Goal: Contribute content

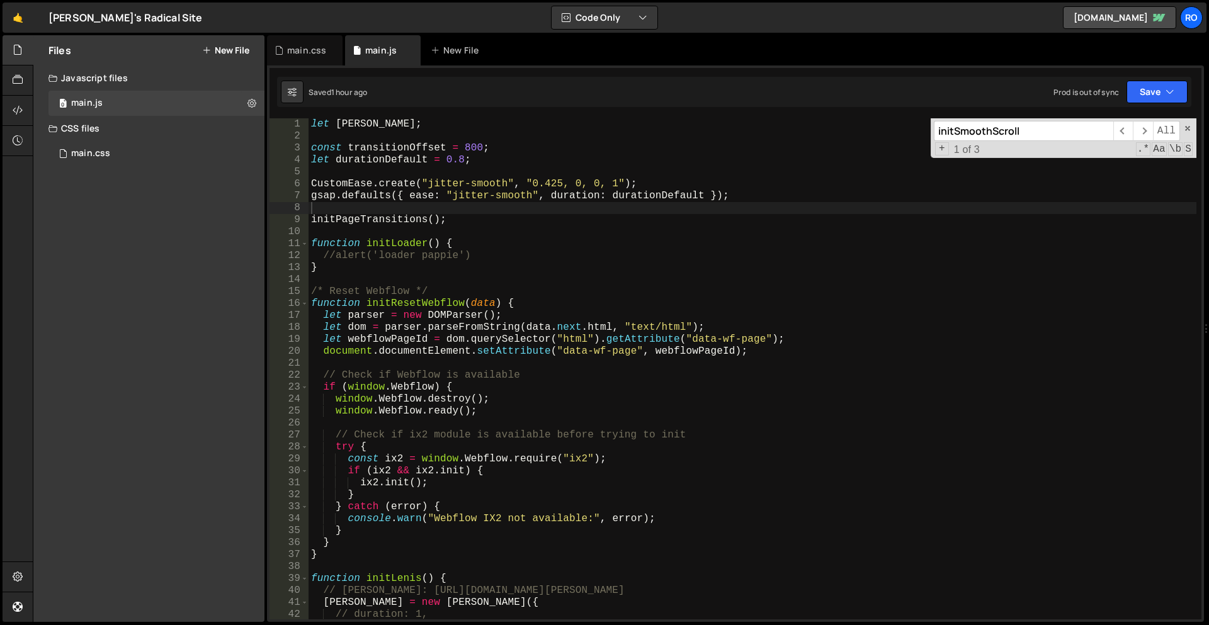
scroll to position [1263, 0]
drag, startPoint x: 307, startPoint y: 53, endPoint x: 363, endPoint y: 104, distance: 76.2
click at [307, 53] on div "main.css" at bounding box center [306, 50] width 39 height 13
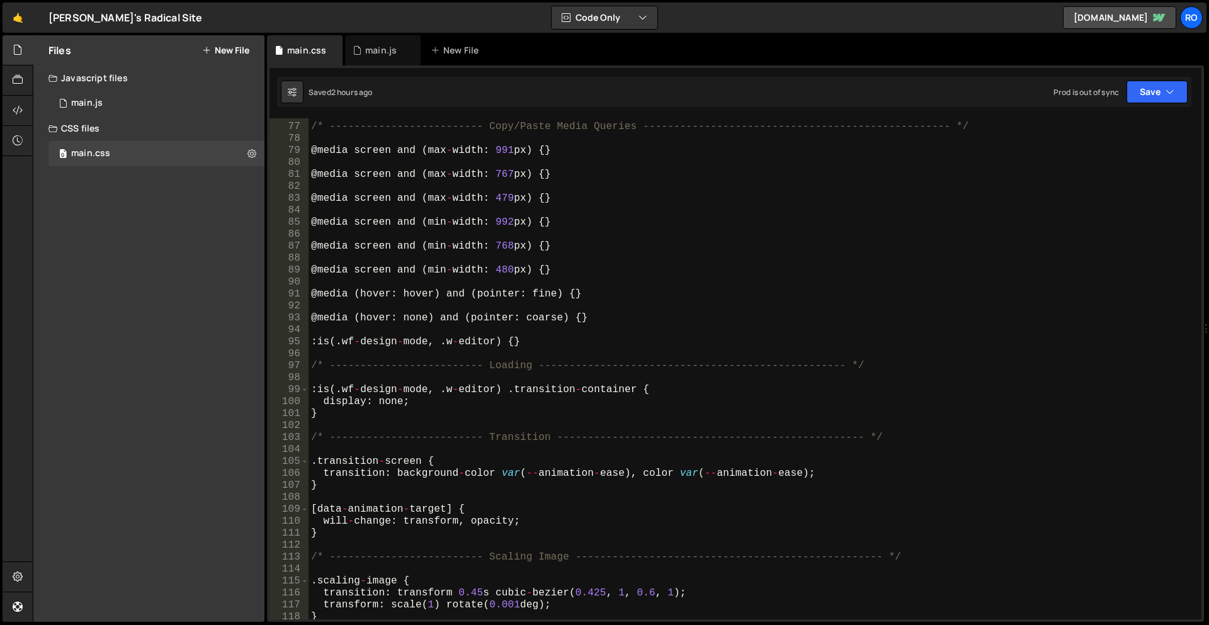
scroll to position [1239, 0]
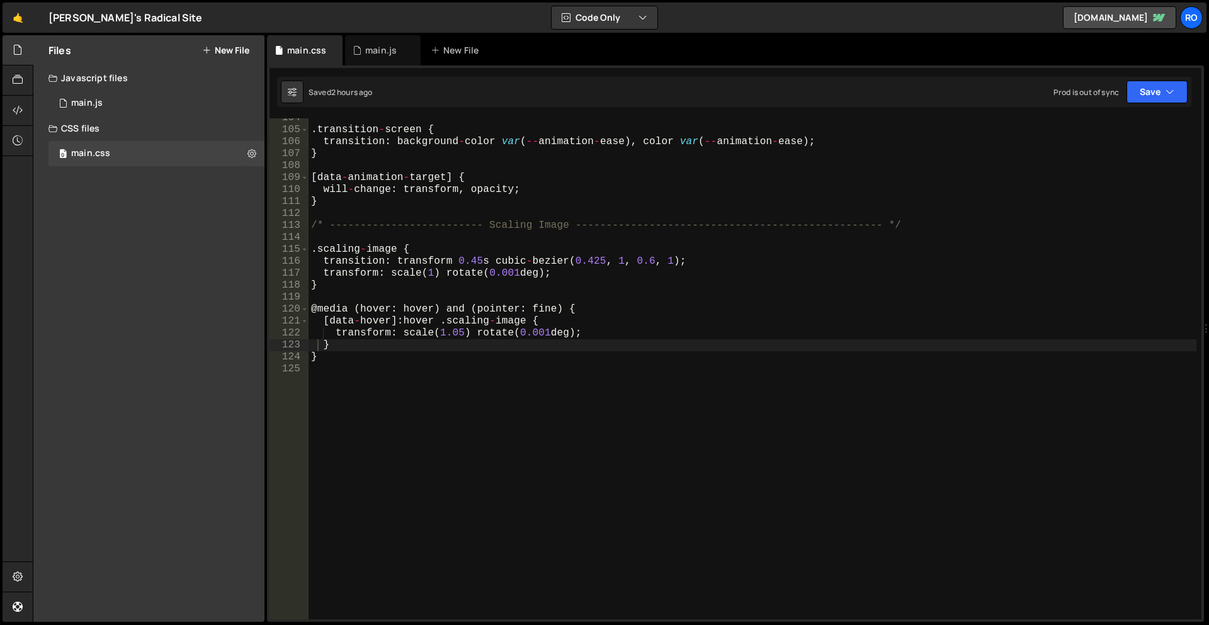
click at [487, 420] on div ". transition - screen { transition : background - color var ( -- animation - ea…" at bounding box center [752, 374] width 888 height 525
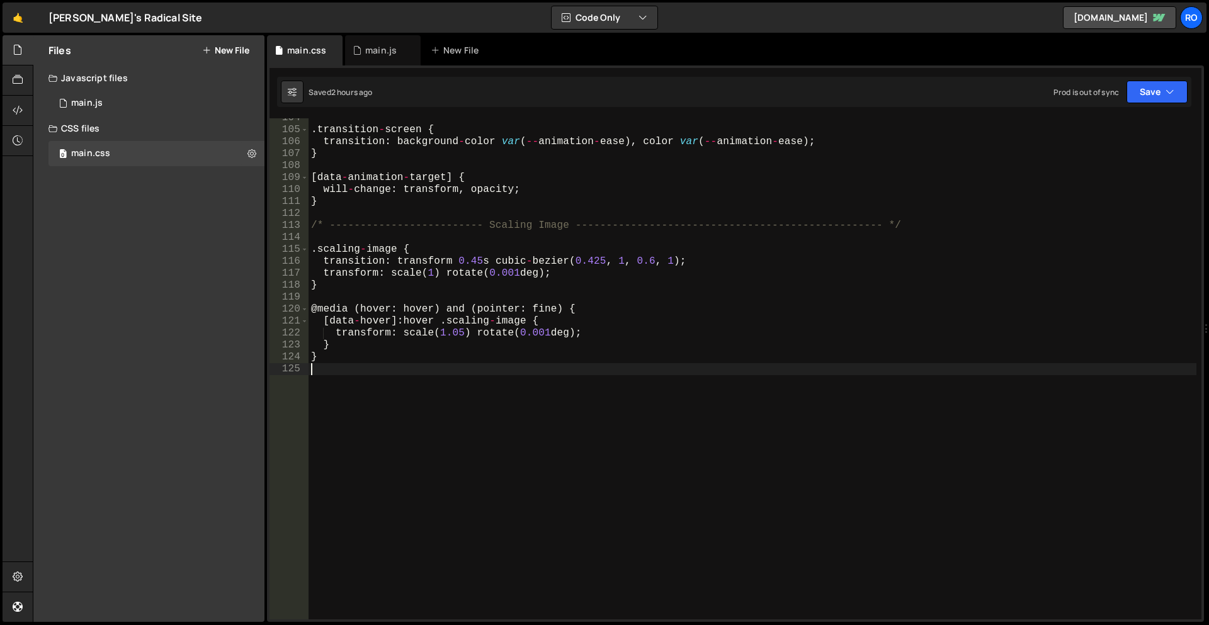
type textarea "\"
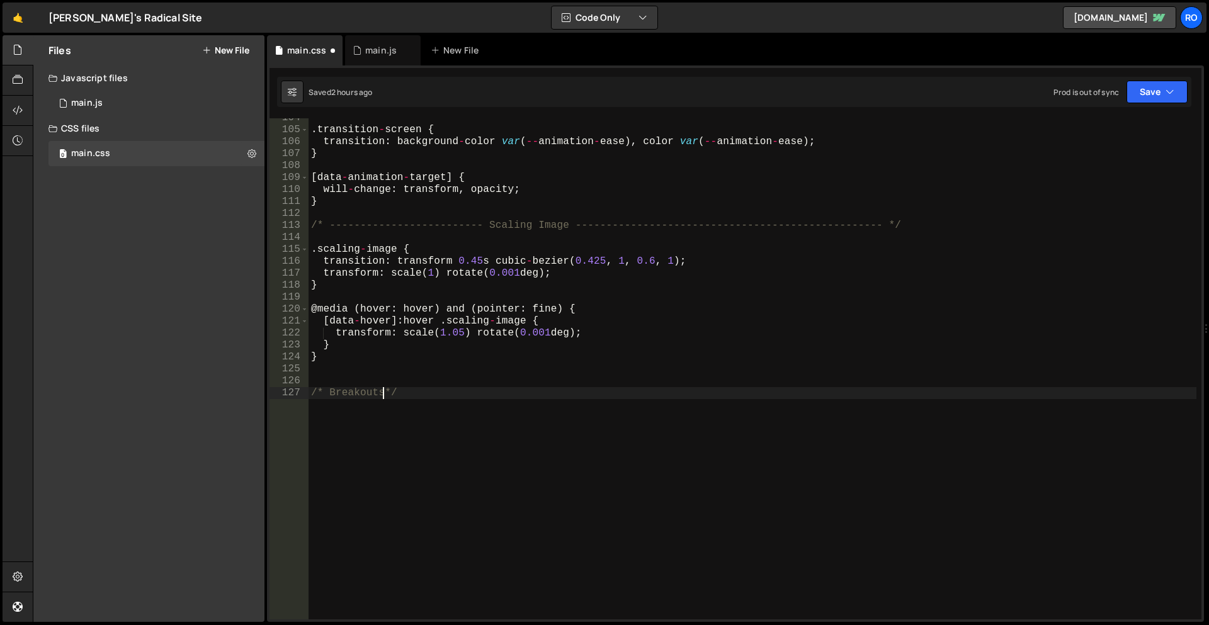
scroll to position [0, 4]
type textarea "/* Breakouts */"
click at [487, 414] on div ". transition - screen { transition : background - color var ( -- animation - ea…" at bounding box center [752, 374] width 888 height 525
paste textarea "}"
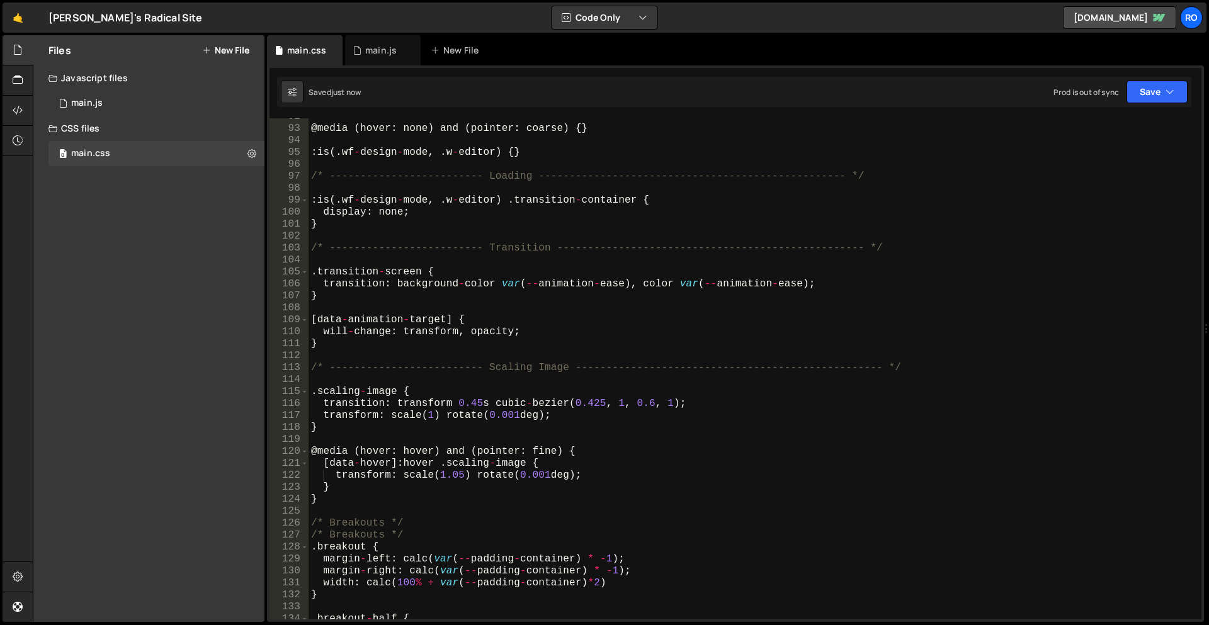
scroll to position [1171, 0]
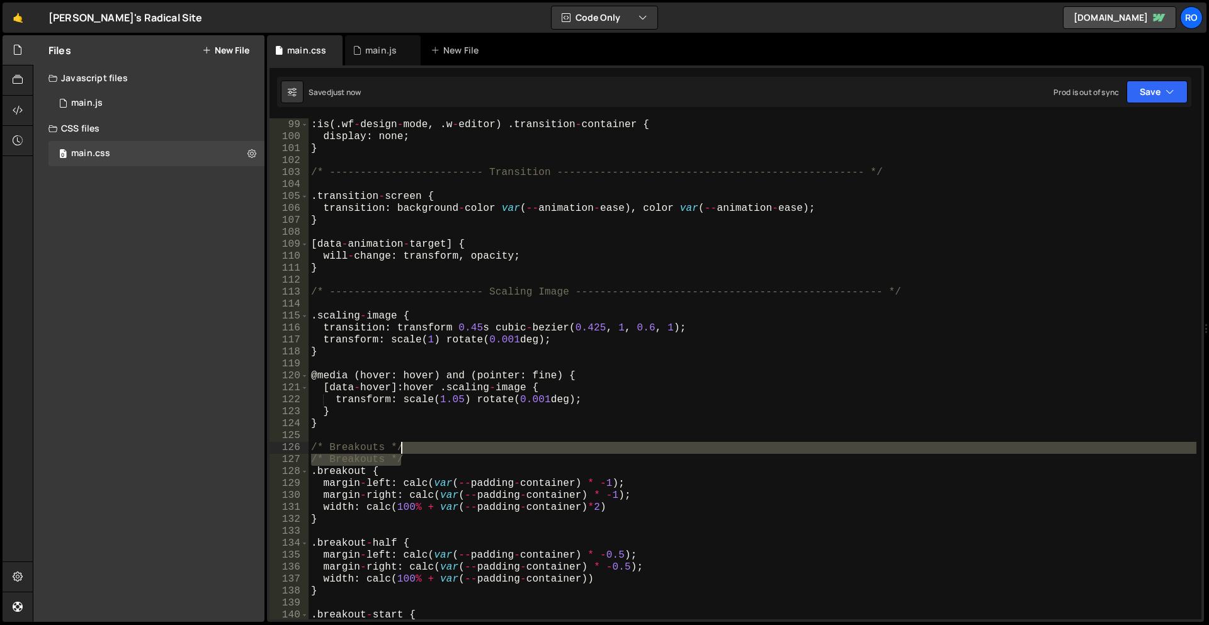
drag, startPoint x: 424, startPoint y: 458, endPoint x: 424, endPoint y: 446, distance: 12.0
click at [424, 446] on div ": is ( . wf - design - mode , . w - editor ) . transition - container { display…" at bounding box center [752, 369] width 888 height 525
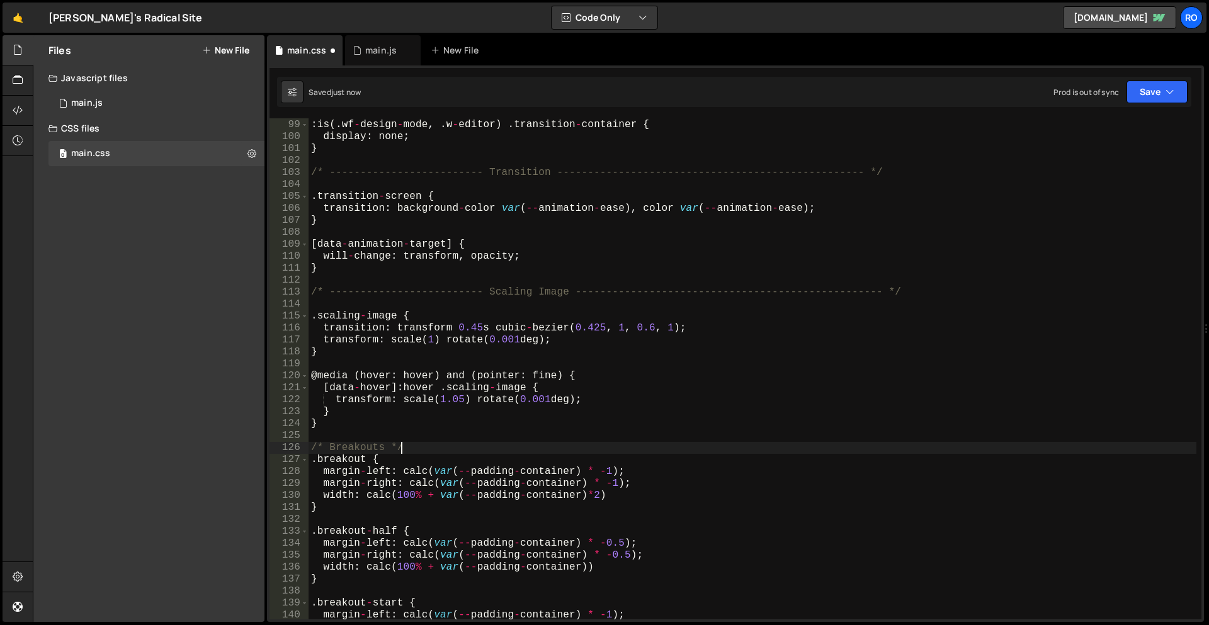
click at [450, 293] on div ": is ( . wf - design - mode , . w - editor ) . transition - container { display…" at bounding box center [752, 369] width 888 height 525
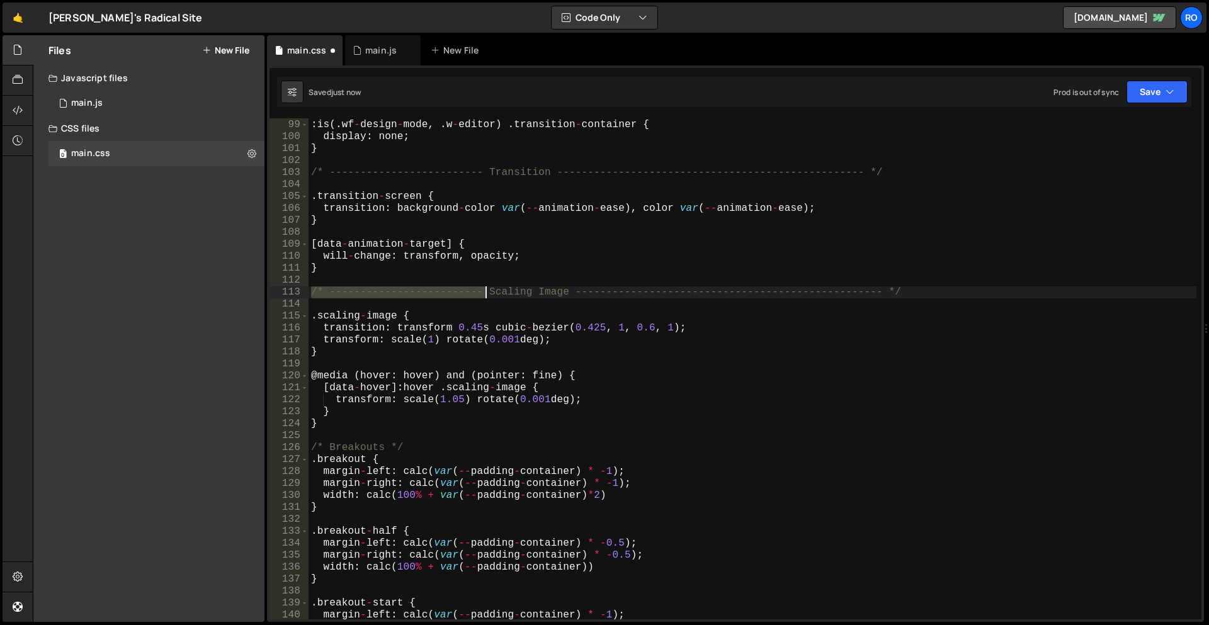
click at [450, 293] on div ": is ( . wf - design - mode , . w - editor ) . transition - container { display…" at bounding box center [752, 369] width 888 height 525
click at [453, 295] on div ": is ( . wf - design - mode , . w - editor ) . transition - container { display…" at bounding box center [752, 368] width 888 height 501
drag, startPoint x: 483, startPoint y: 295, endPoint x: 327, endPoint y: 295, distance: 156.1
click at [327, 295] on div ": is ( . wf - design - mode , . w - editor ) . transition - container { display…" at bounding box center [752, 369] width 888 height 525
drag, startPoint x: 410, startPoint y: 290, endPoint x: 715, endPoint y: 295, distance: 305.3
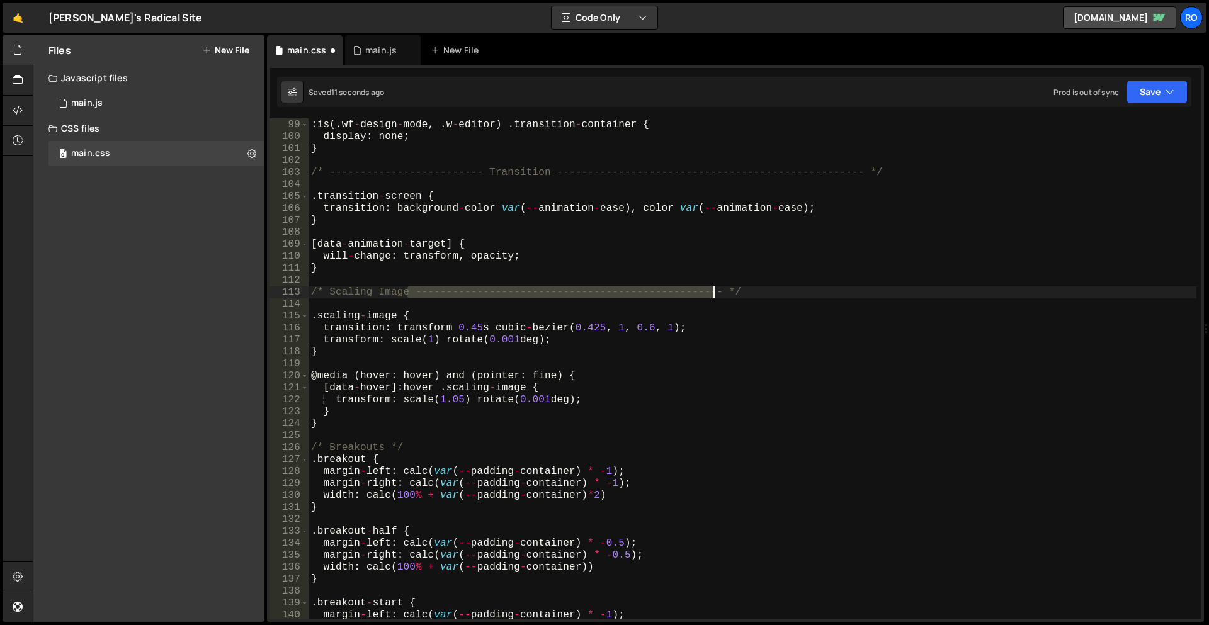
click at [715, 295] on div ": is ( . wf - design - mode , . w - editor ) . transition - container { display…" at bounding box center [752, 369] width 888 height 525
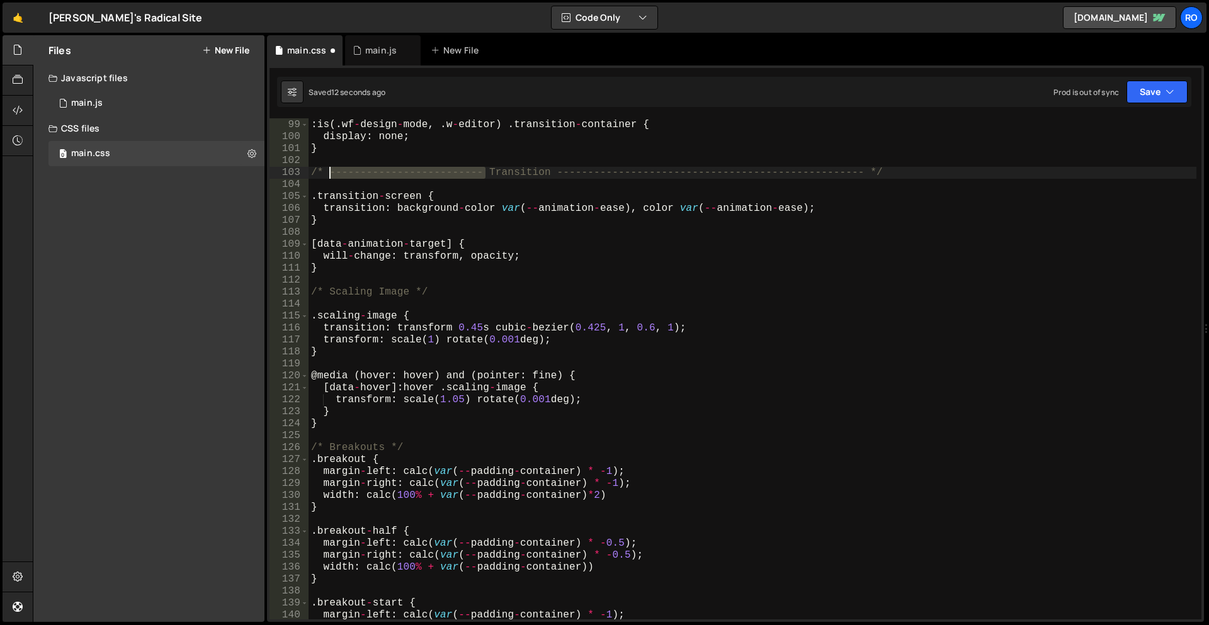
drag, startPoint x: 485, startPoint y: 175, endPoint x: 329, endPoint y: 171, distance: 156.2
click at [329, 171] on div ": is ( . wf - design - mode , . w - editor ) . transition - container { display…" at bounding box center [752, 369] width 888 height 525
drag, startPoint x: 394, startPoint y: 173, endPoint x: 699, endPoint y: 170, distance: 305.3
click at [699, 170] on div ": is ( . wf - design - mode , . w - editor ) . transition - container { display…" at bounding box center [752, 369] width 888 height 525
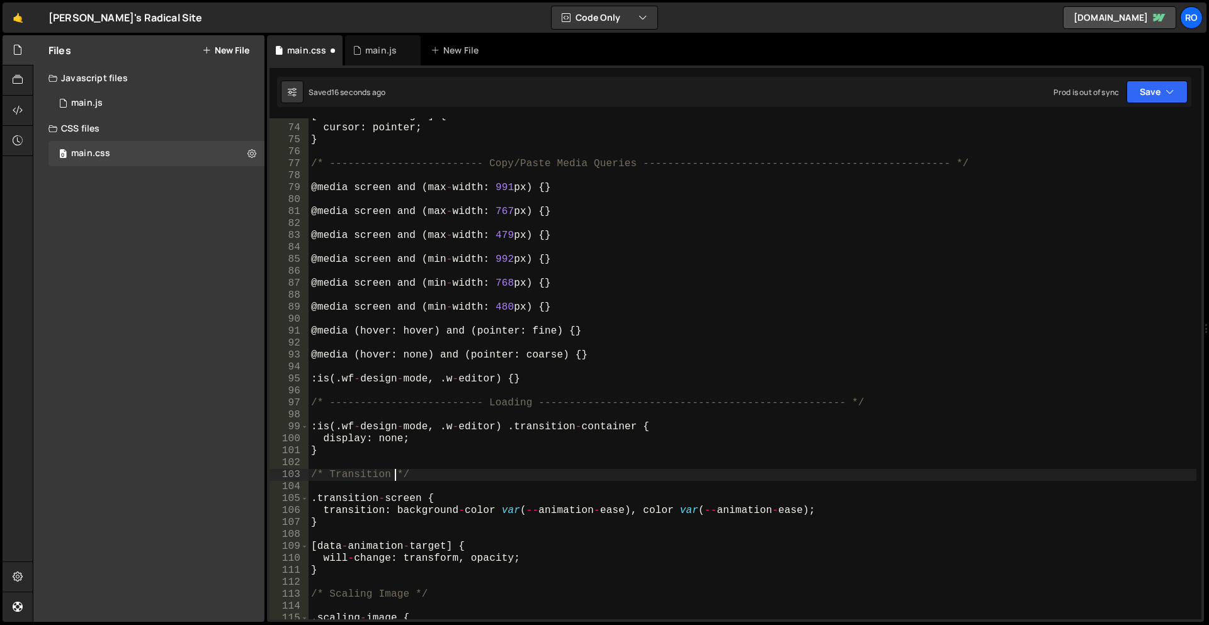
scroll to position [869, 0]
drag, startPoint x: 478, startPoint y: 162, endPoint x: 324, endPoint y: 162, distance: 154.9
click at [324, 162] on div "[ data - anchor - target ] { cursor : pointer ; } /* ------------------------- …" at bounding box center [752, 372] width 888 height 525
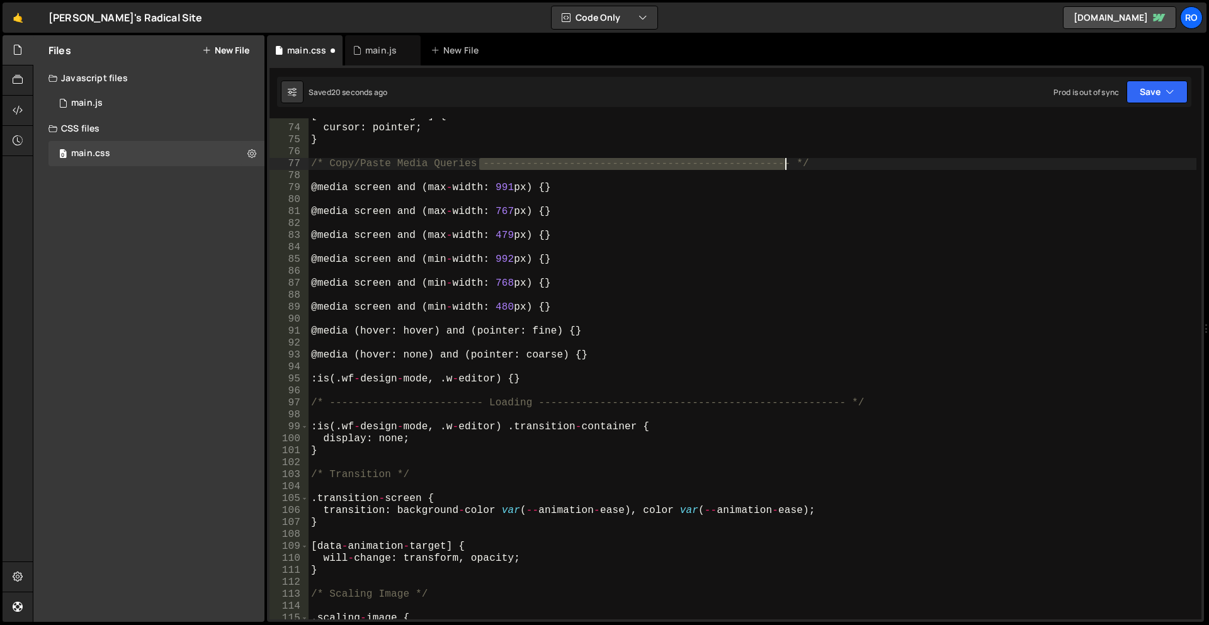
drag, startPoint x: 477, startPoint y: 163, endPoint x: 785, endPoint y: 162, distance: 307.8
click at [785, 162] on div "[ data - anchor - target ] { cursor : pointer ; } /* Copy/Paste Media Queries -…" at bounding box center [752, 372] width 888 height 525
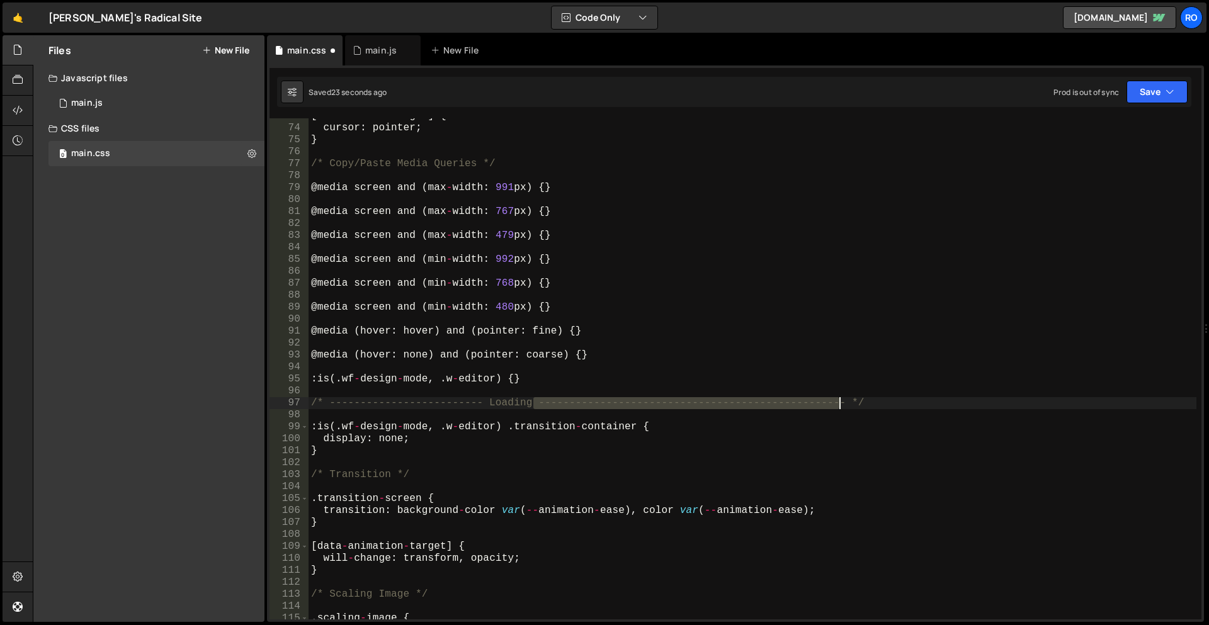
drag, startPoint x: 534, startPoint y: 403, endPoint x: 840, endPoint y: 404, distance: 305.9
click at [840, 404] on div "[ data - anchor - target ] { cursor : pointer ; } /* Copy/Paste Media Queries *…" at bounding box center [752, 372] width 888 height 525
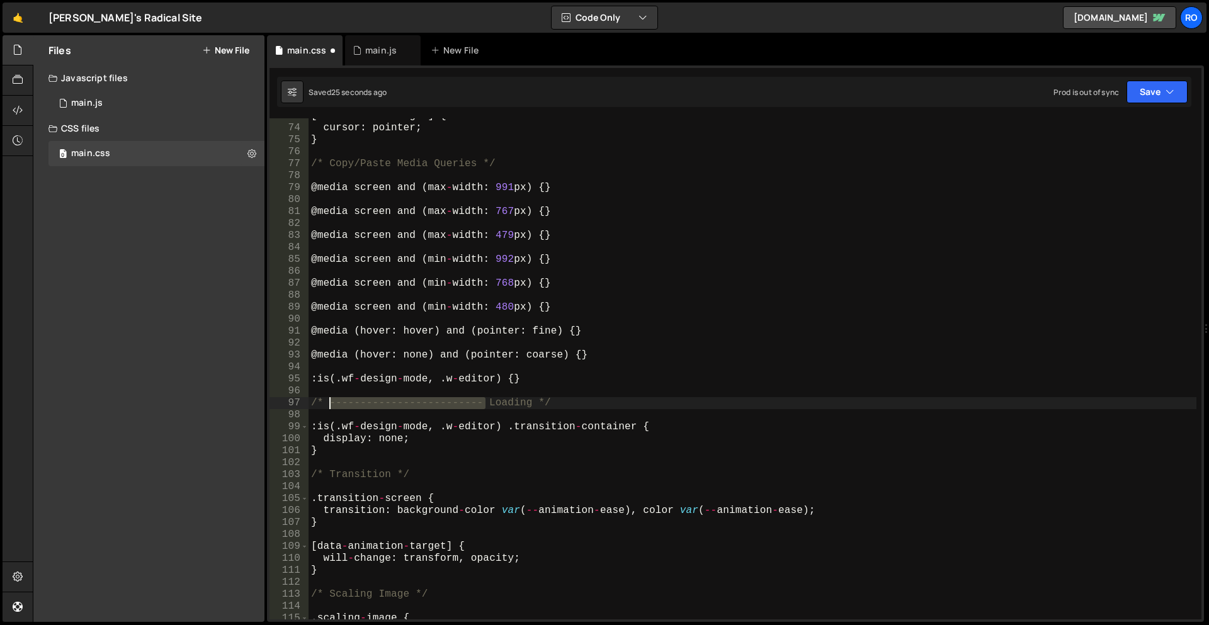
drag, startPoint x: 482, startPoint y: 406, endPoint x: 326, endPoint y: 405, distance: 156.1
click at [326, 405] on div "[ data - anchor - target ] { cursor : pointer ; } /* Copy/Paste Media Queries *…" at bounding box center [752, 372] width 888 height 525
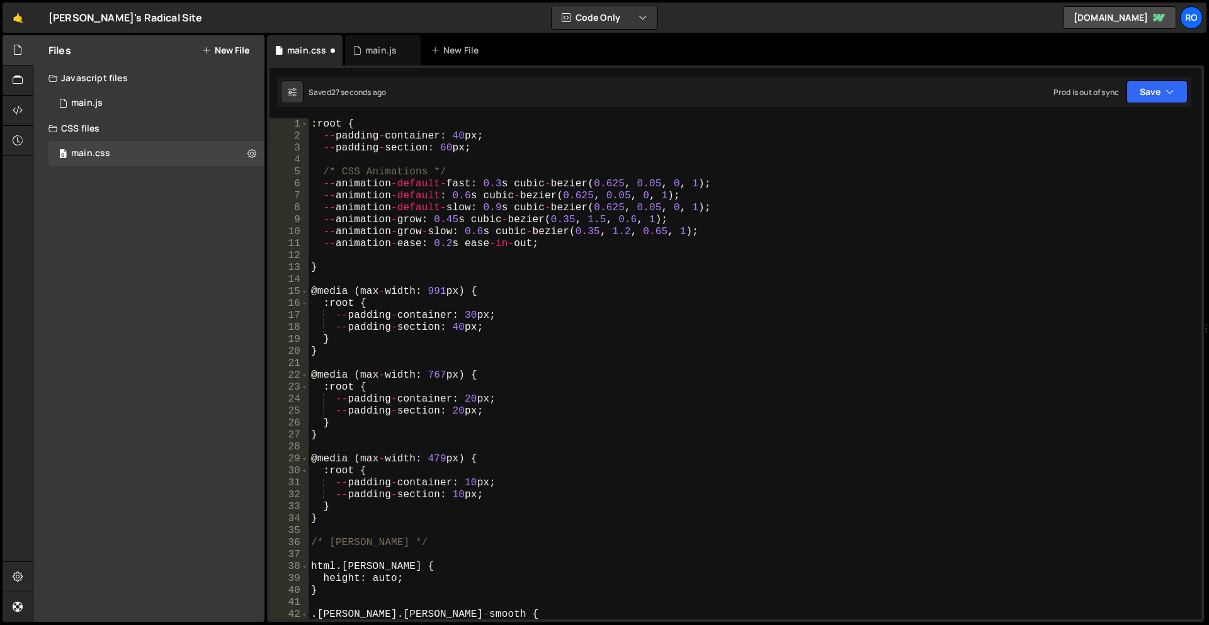
scroll to position [0, 0]
click at [1139, 87] on button "Save" at bounding box center [1156, 92] width 61 height 23
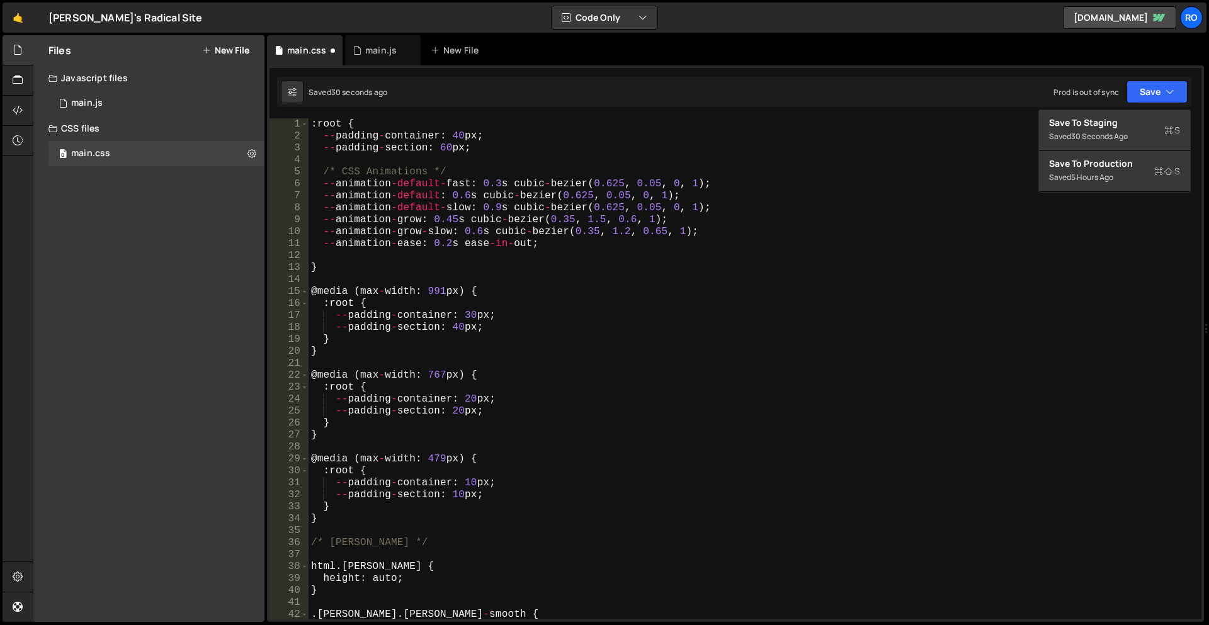
type textarea "}"
click at [842, 268] on div ": root { -- padding - container : 40 px ; -- padding - section : 60 px ; /* CSS…" at bounding box center [752, 380] width 888 height 525
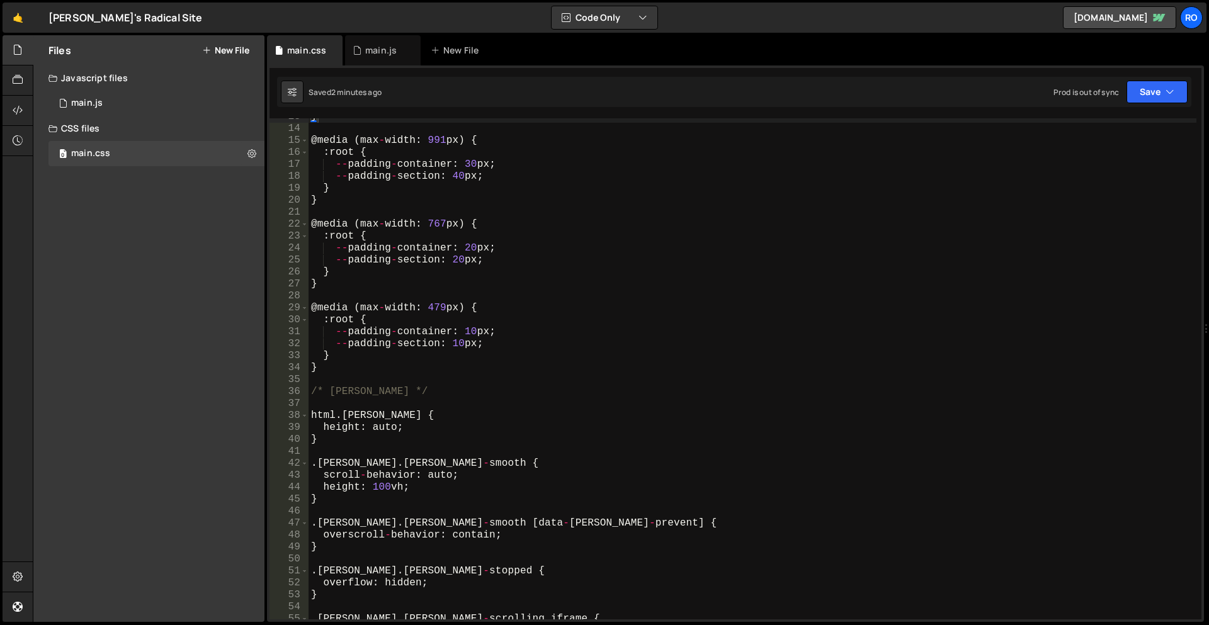
scroll to position [227, 0]
